Goal: Find specific page/section: Find specific page/section

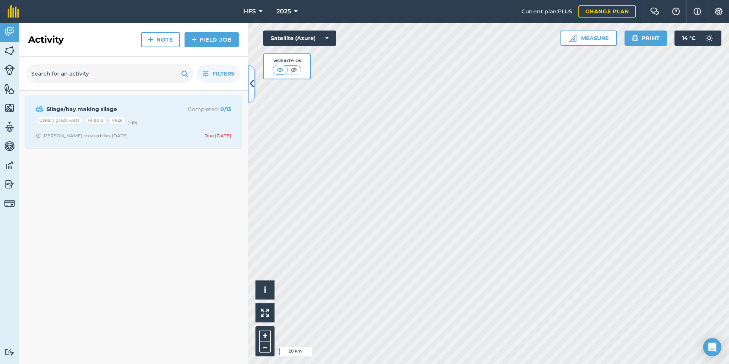
click at [252, 84] on icon at bounding box center [252, 83] width 4 height 13
